Goal: Entertainment & Leisure: Browse casually

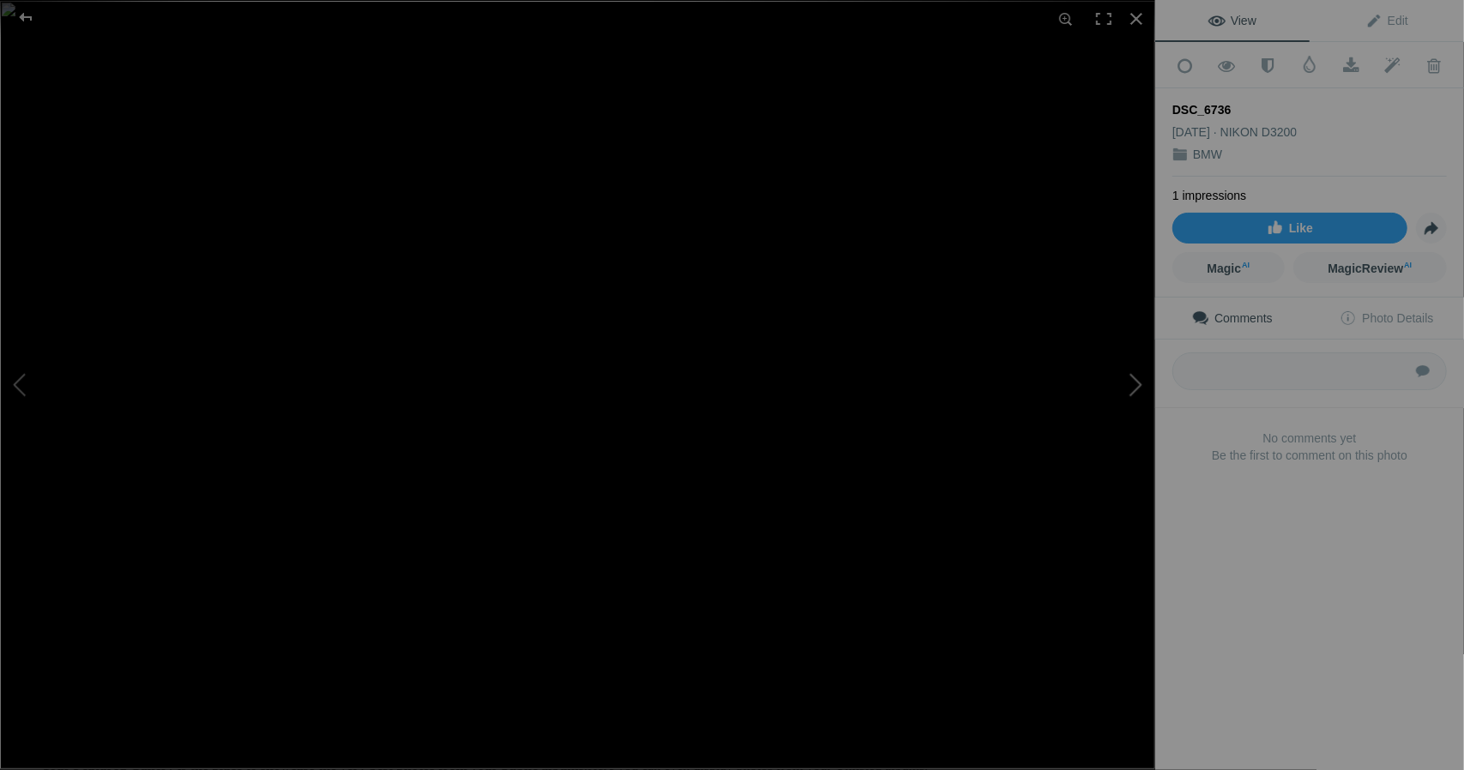
click at [1135, 382] on button at bounding box center [1090, 384] width 129 height 277
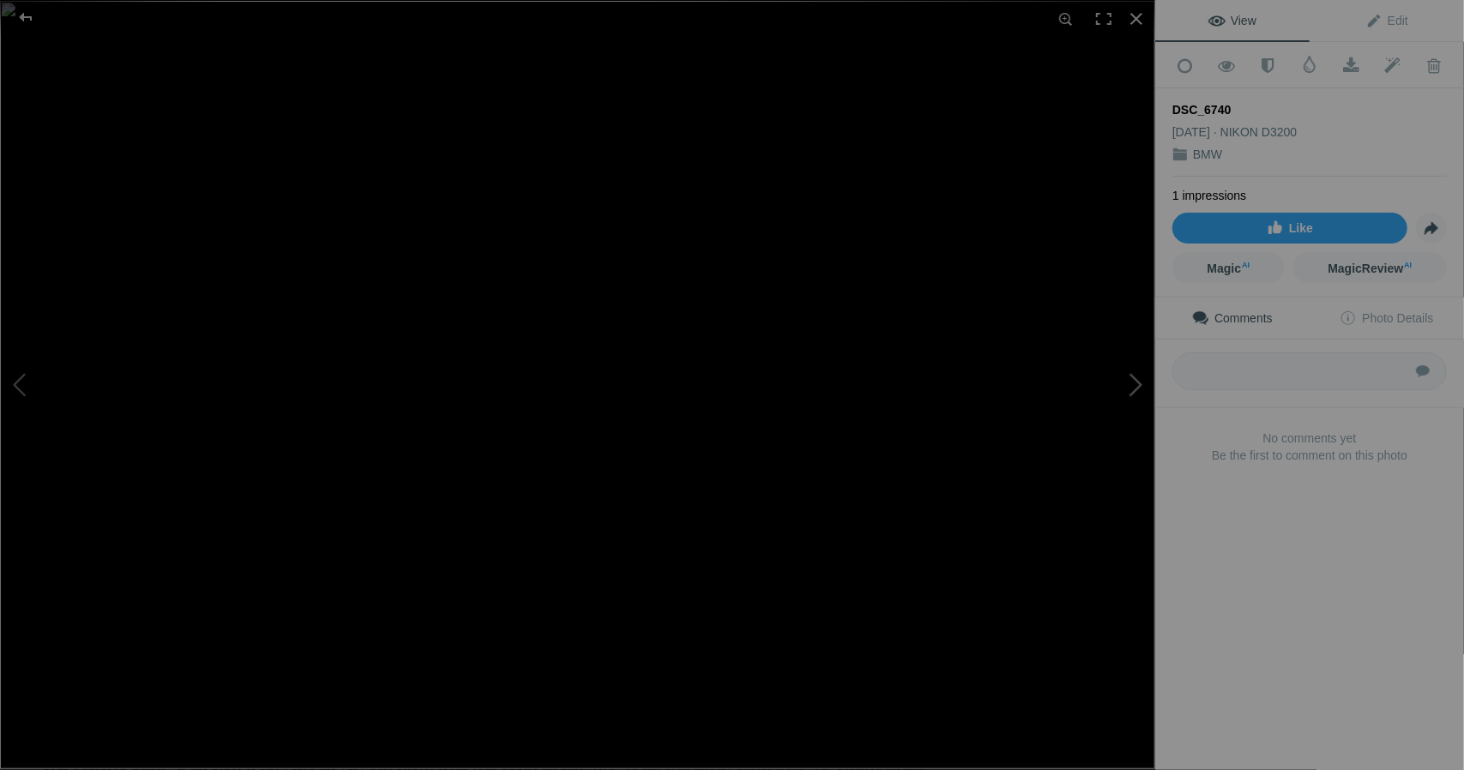
click at [1135, 382] on button at bounding box center [1090, 384] width 129 height 277
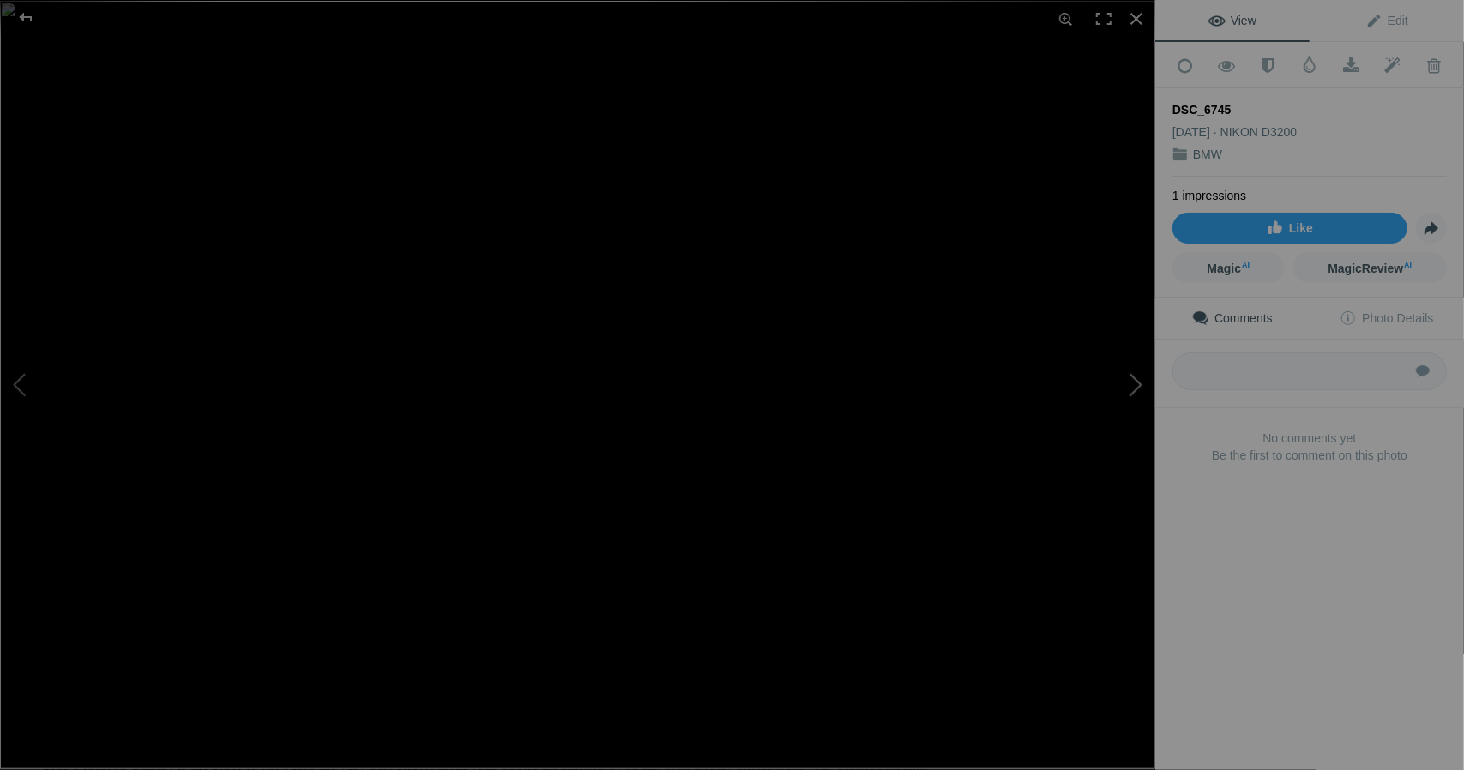
click at [1135, 382] on button at bounding box center [1090, 384] width 129 height 277
click at [17, 371] on button at bounding box center [64, 384] width 129 height 277
click at [1122, 371] on button at bounding box center [1090, 384] width 129 height 277
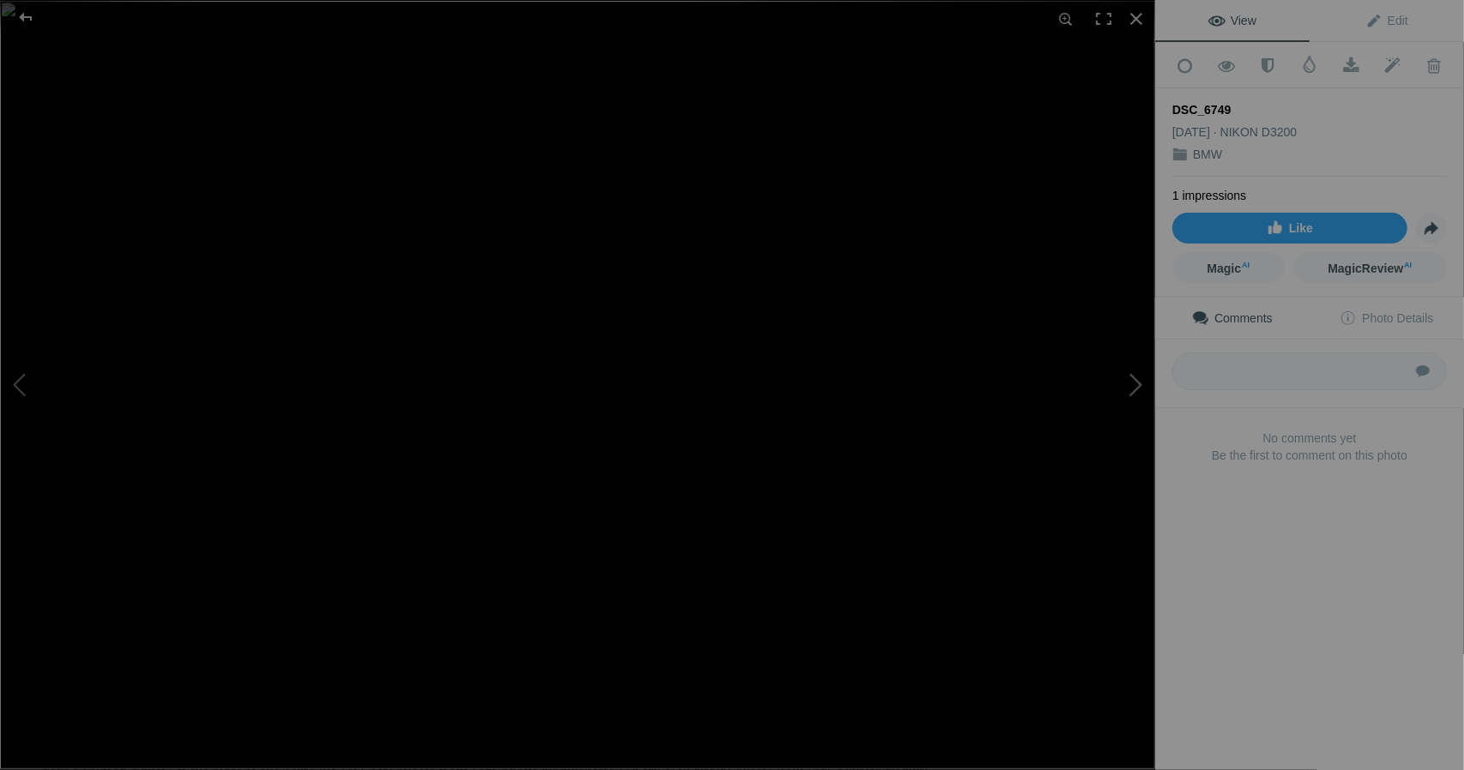
click at [1122, 375] on button at bounding box center [1090, 384] width 129 height 277
click at [1123, 375] on button at bounding box center [1090, 384] width 129 height 277
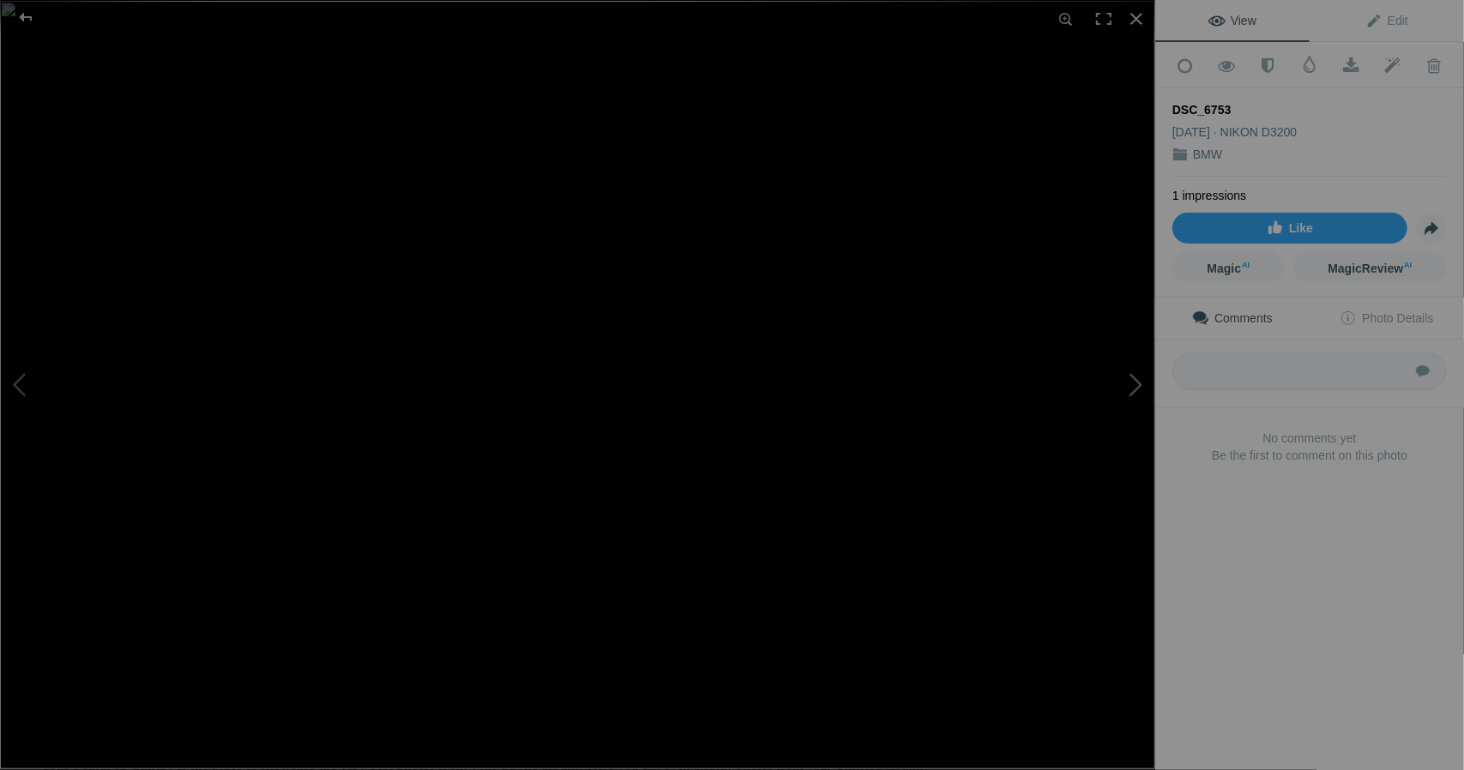
click at [1123, 375] on button at bounding box center [1090, 384] width 129 height 277
click at [1124, 375] on button at bounding box center [1090, 384] width 129 height 277
click at [1123, 375] on button at bounding box center [1090, 384] width 129 height 277
click at [1124, 375] on button at bounding box center [1090, 384] width 129 height 277
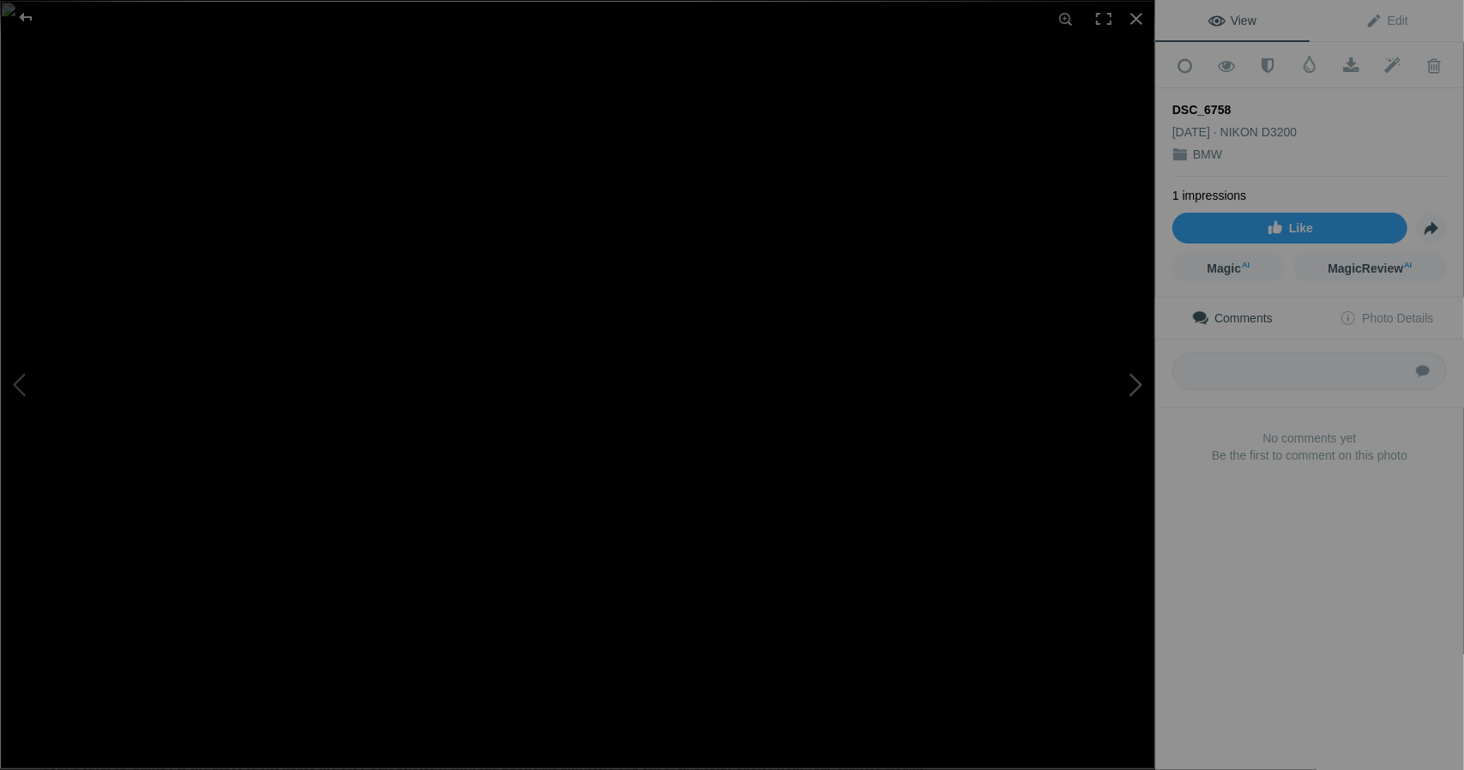
click at [1124, 375] on button at bounding box center [1090, 384] width 129 height 277
click at [1122, 375] on button at bounding box center [1090, 384] width 129 height 277
